Goal: Check status: Check status

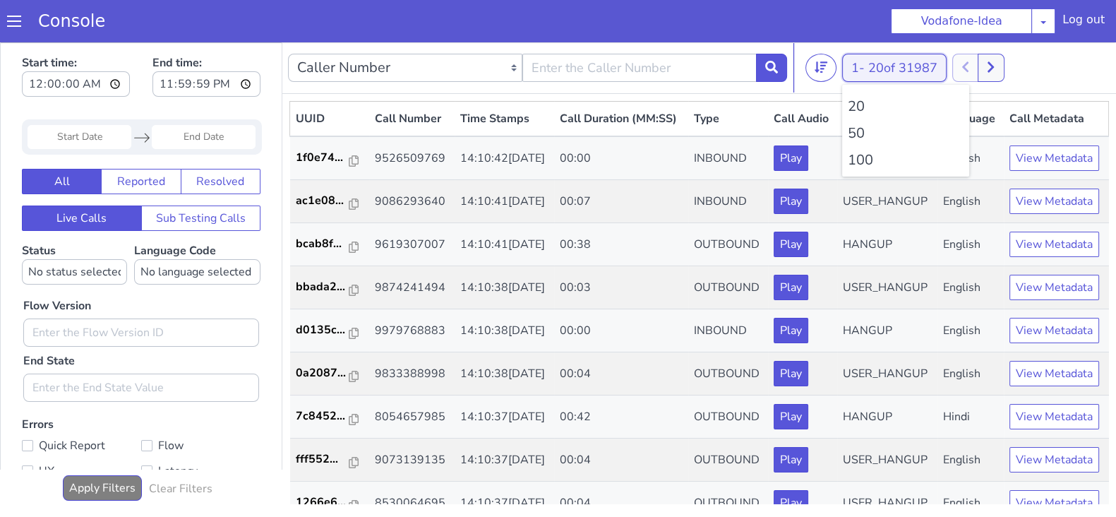
click at [856, 64] on button "1 - 20 of 31987" at bounding box center [894, 68] width 104 height 28
click at [854, 157] on li "100" at bounding box center [906, 160] width 116 height 21
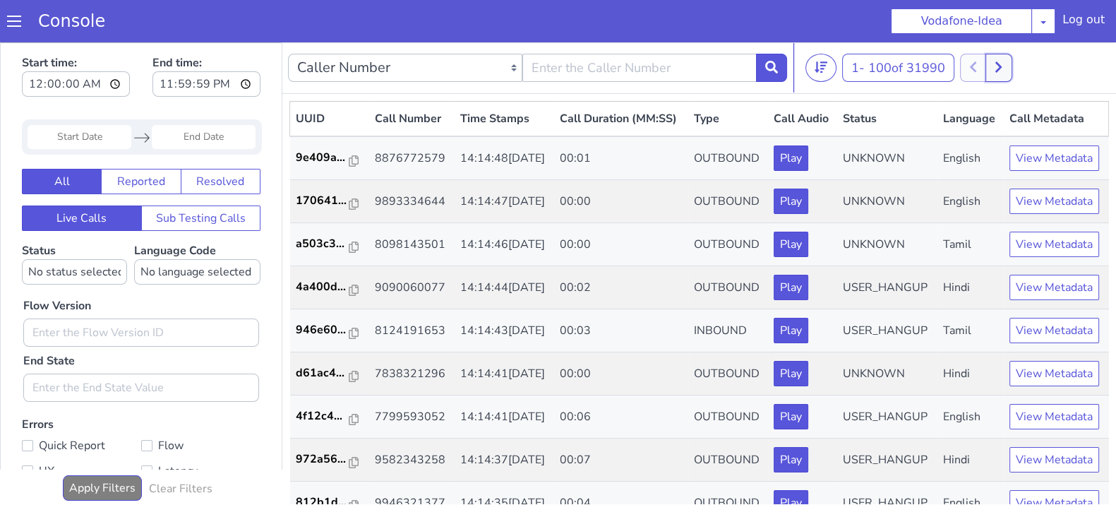
click at [1008, 74] on button at bounding box center [999, 68] width 26 height 28
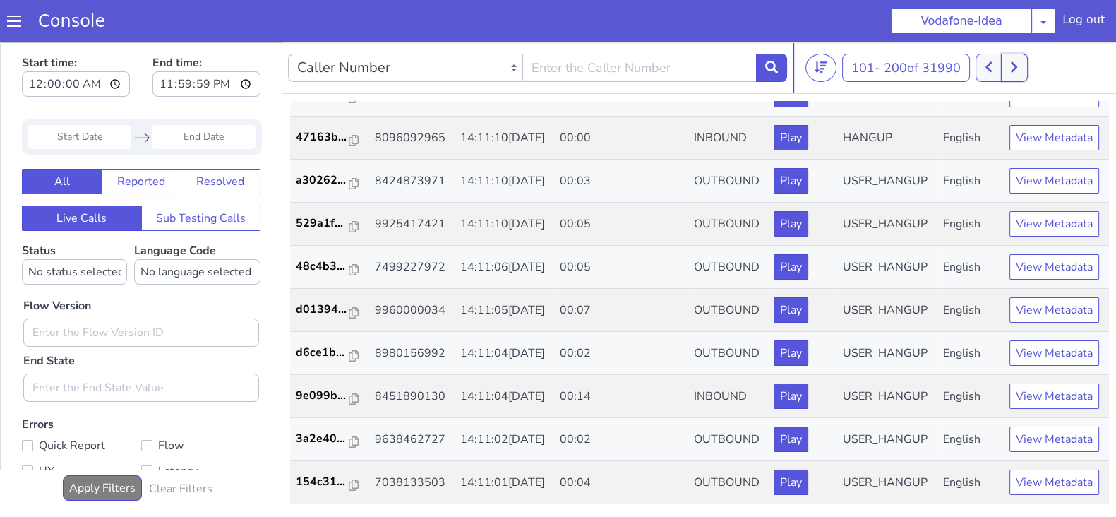
scroll to position [4322, 0]
click at [1013, 71] on icon at bounding box center [1014, 67] width 8 height 13
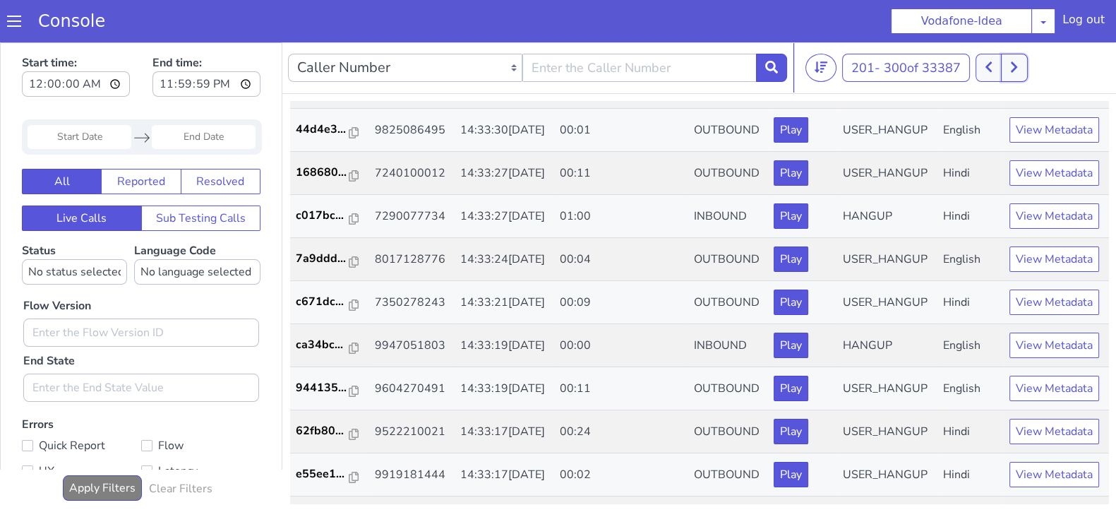
scroll to position [644, 0]
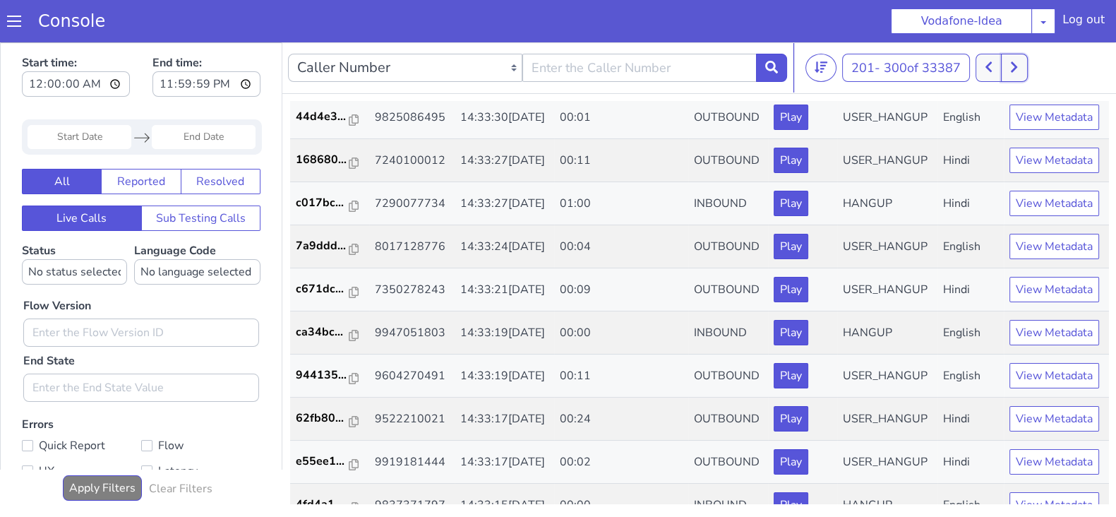
click at [1008, 63] on button at bounding box center [1014, 68] width 26 height 28
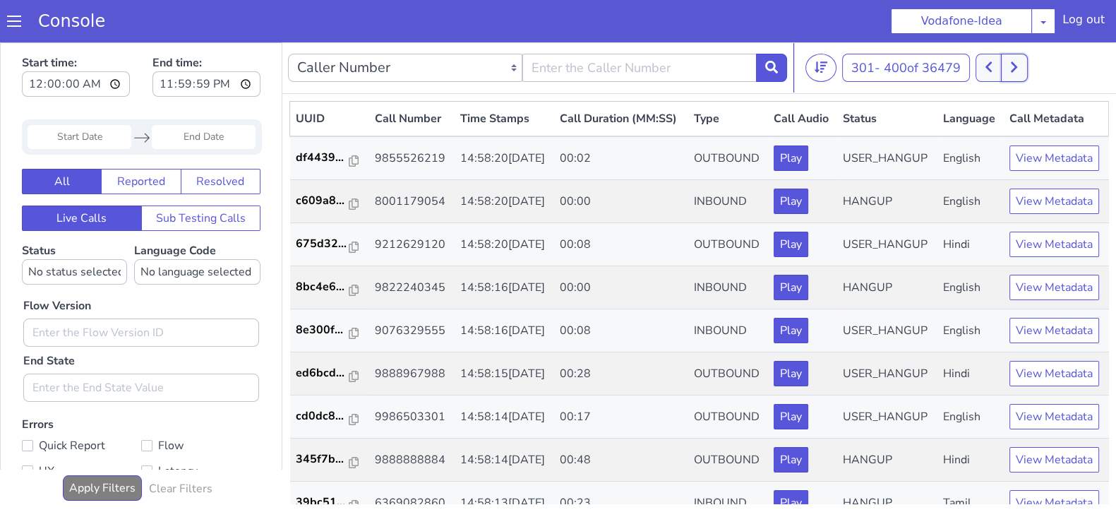
click at [1010, 71] on button at bounding box center [1014, 68] width 26 height 28
click at [1016, 68] on icon at bounding box center [1014, 67] width 8 height 13
